Goal: Task Accomplishment & Management: Manage account settings

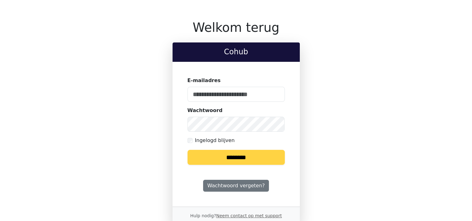
type input "**********"
click at [246, 154] on input "********" at bounding box center [236, 157] width 97 height 15
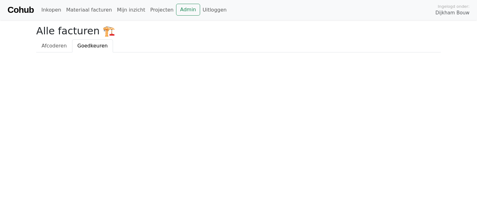
click at [100, 45] on span "Goedkeuren" at bounding box center [92, 46] width 30 height 6
click at [90, 11] on link "Materiaal facturen" at bounding box center [89, 10] width 51 height 12
